Goal: Understand process/instructions: Learn how to perform a task or action

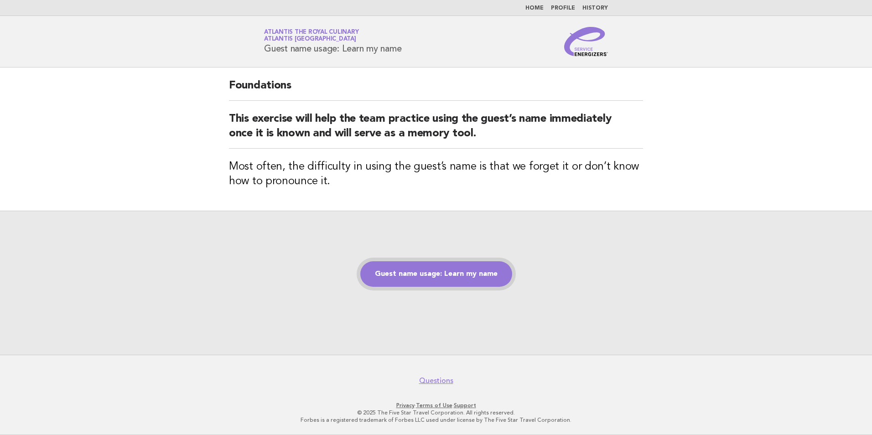
click at [445, 286] on link "Guest name usage: Learn my name" at bounding box center [436, 274] width 152 height 26
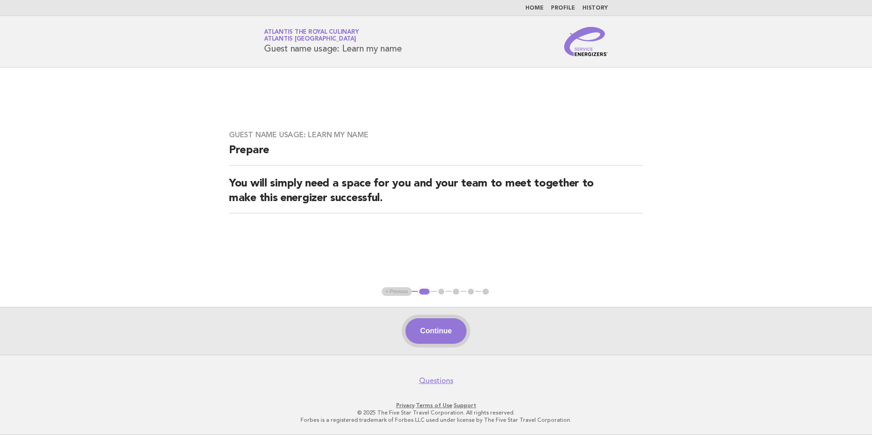
click at [446, 338] on button "Continue" at bounding box center [435, 331] width 61 height 26
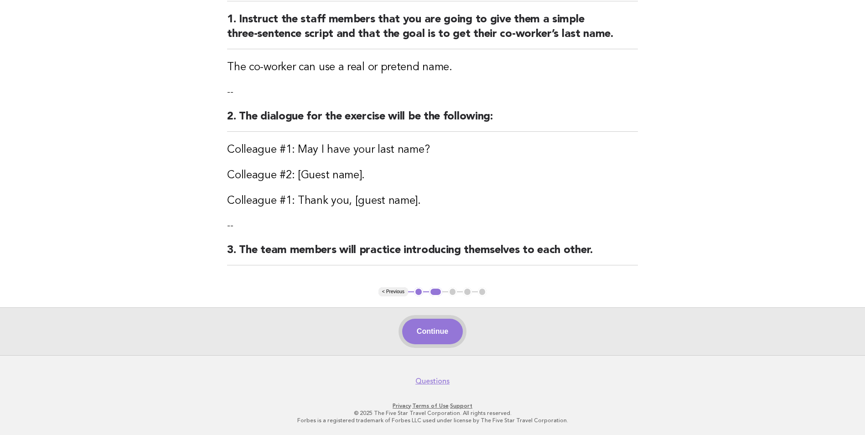
click at [434, 333] on button "Continue" at bounding box center [432, 332] width 61 height 26
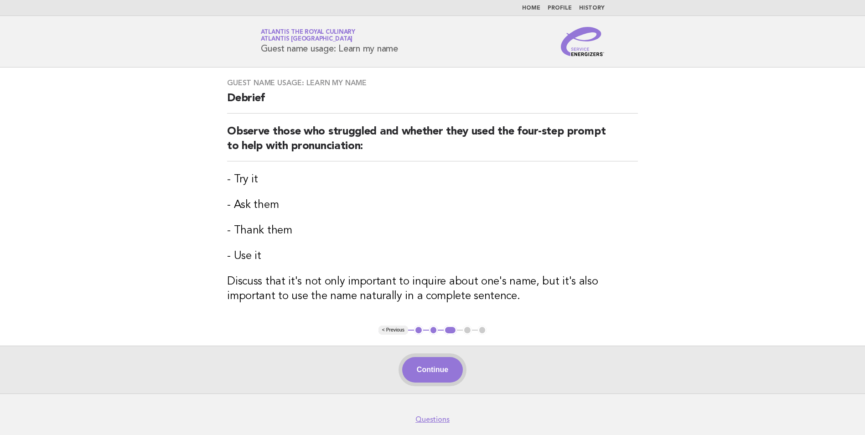
click at [440, 377] on button "Continue" at bounding box center [432, 370] width 61 height 26
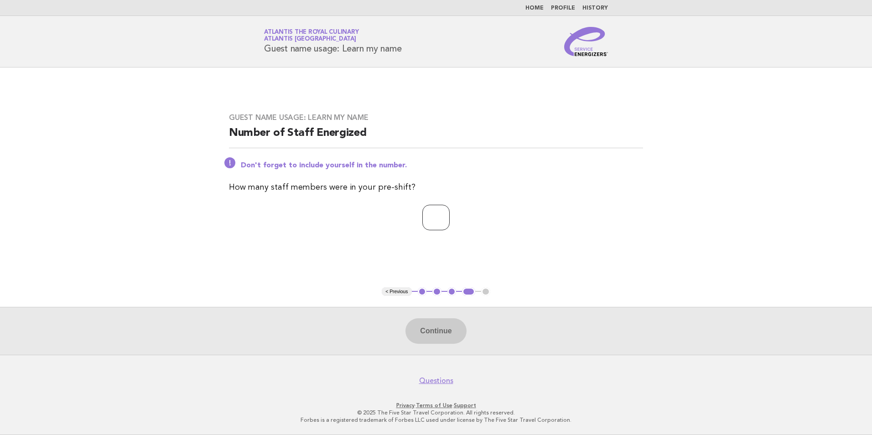
click at [450, 224] on input "number" at bounding box center [435, 218] width 27 height 26
type input "*"
click at [447, 326] on button "Continue" at bounding box center [435, 331] width 61 height 26
